Goal: Find specific fact: Find specific fact

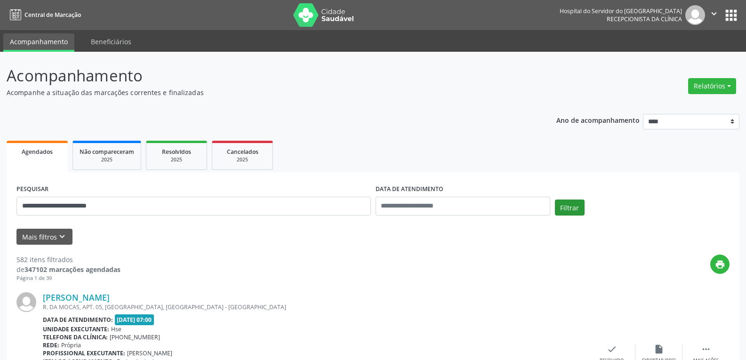
click at [562, 206] on button "Filtrar" at bounding box center [570, 208] width 30 height 16
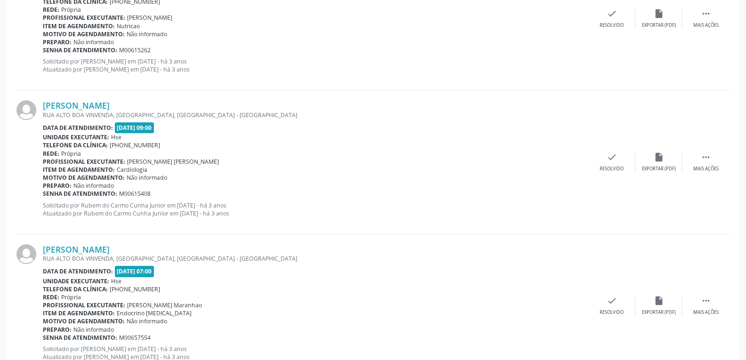
scroll to position [2122, 0]
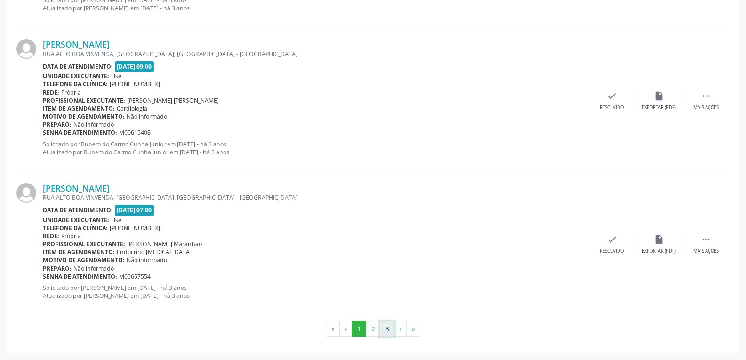
click at [387, 330] on button "3" at bounding box center [387, 329] width 15 height 16
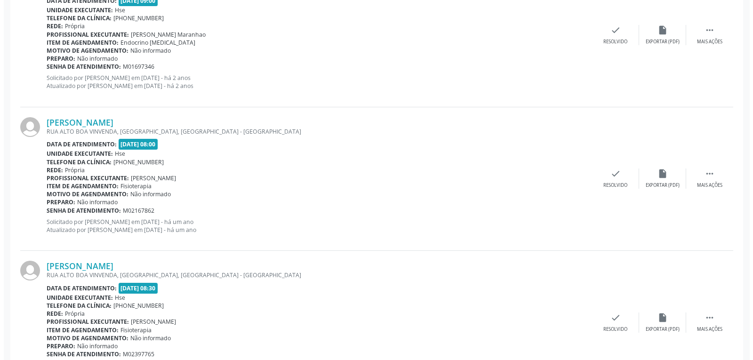
scroll to position [1835, 0]
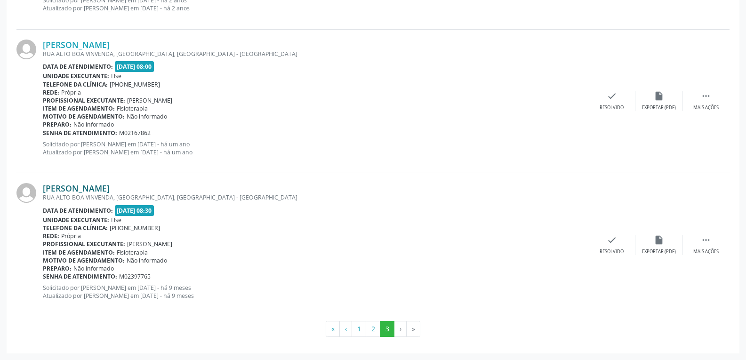
click at [75, 190] on link "[PERSON_NAME]" at bounding box center [76, 188] width 67 height 10
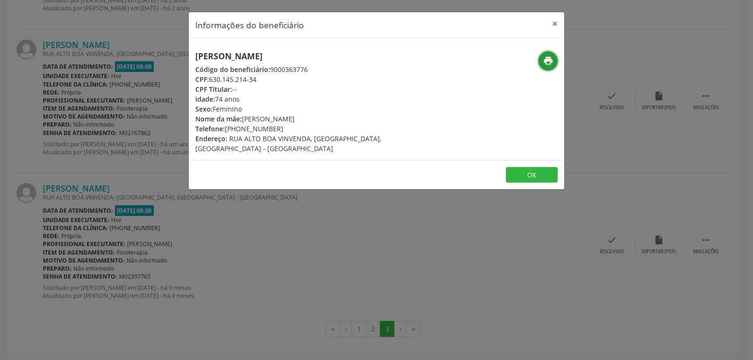
click at [547, 60] on icon "print" at bounding box center [548, 61] width 10 height 10
drag, startPoint x: 209, startPoint y: 79, endPoint x: 313, endPoint y: 79, distance: 104.1
click at [313, 79] on div "CPF: 630.145.214-34" at bounding box center [313, 79] width 237 height 10
copy div "630.145.214-34"
drag, startPoint x: 239, startPoint y: 128, endPoint x: 295, endPoint y: 128, distance: 55.6
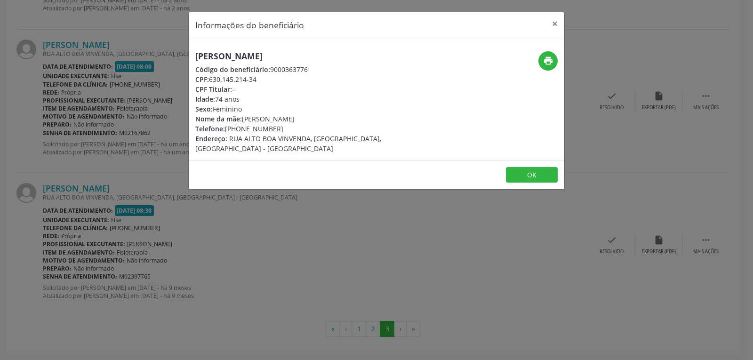
click at [295, 128] on div "Telefone: [PHONE_NUMBER]" at bounding box center [313, 129] width 237 height 10
copy div "99228-4323"
click at [553, 24] on button "×" at bounding box center [555, 23] width 19 height 23
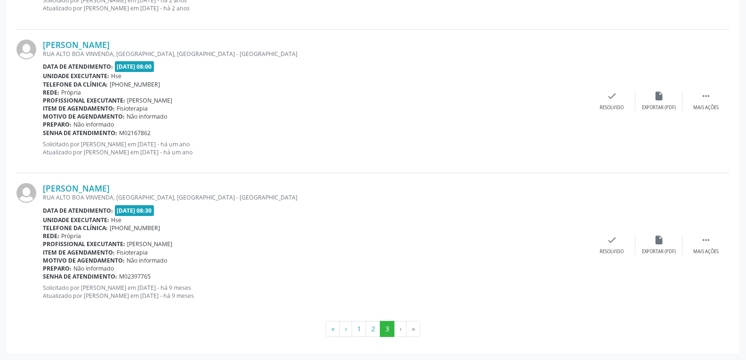
click at [81, 183] on div "[PERSON_NAME] [GEOGRAPHIC_DATA], [GEOGRAPHIC_DATA], [GEOGRAPHIC_DATA] - [GEOGRA…" at bounding box center [372, 244] width 713 height 143
click at [81, 189] on link "[PERSON_NAME]" at bounding box center [76, 188] width 67 height 10
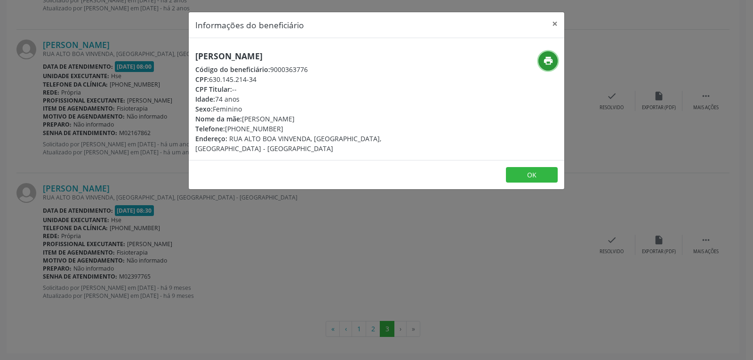
click at [548, 60] on icon "print" at bounding box center [548, 61] width 10 height 10
